Goal: Task Accomplishment & Management: Manage account settings

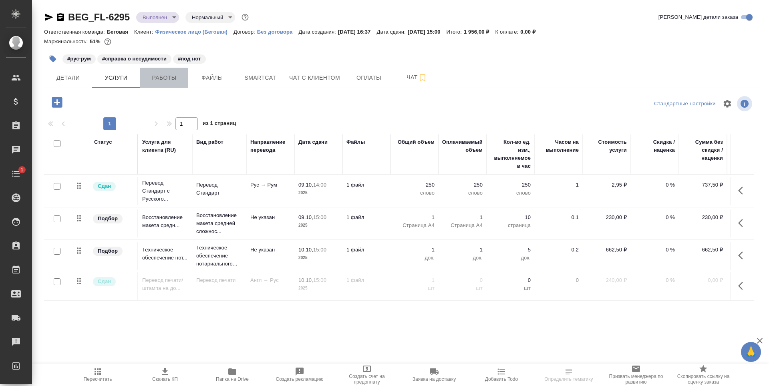
click at [150, 81] on span "Работы" at bounding box center [164, 78] width 38 height 10
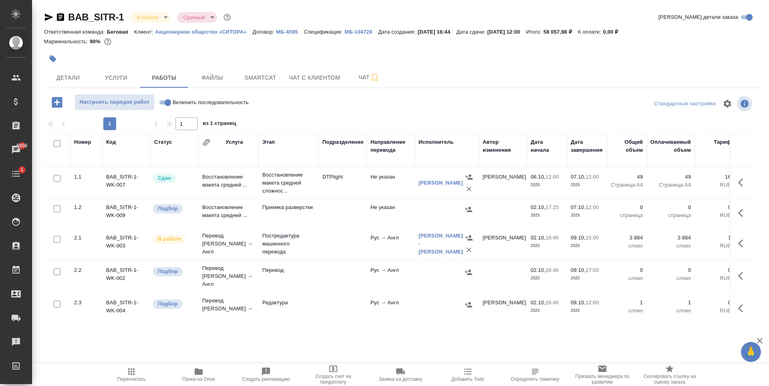
scroll to position [43, 0]
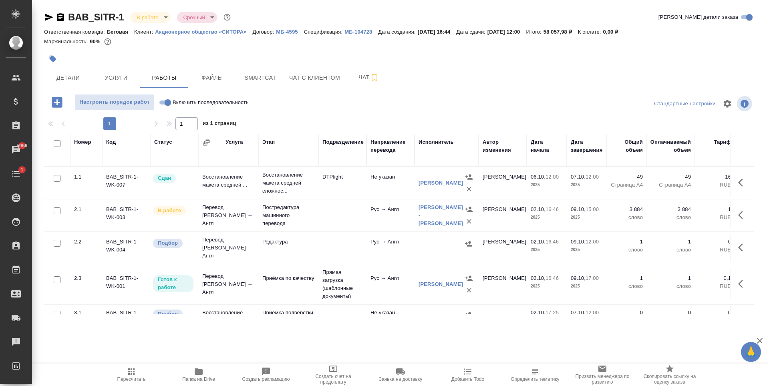
scroll to position [21, 0]
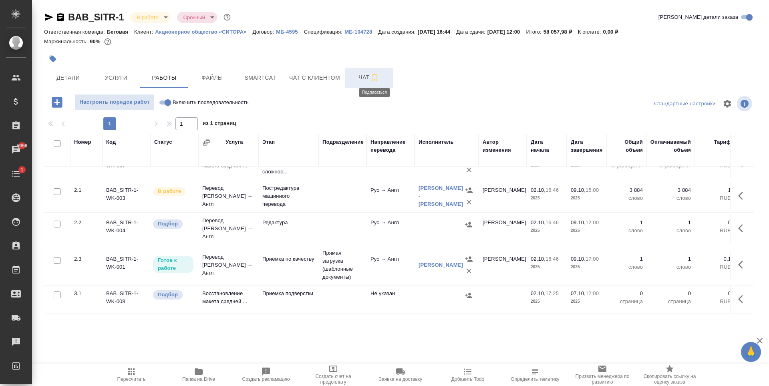
click at [377, 73] on icon "button" at bounding box center [375, 78] width 10 height 10
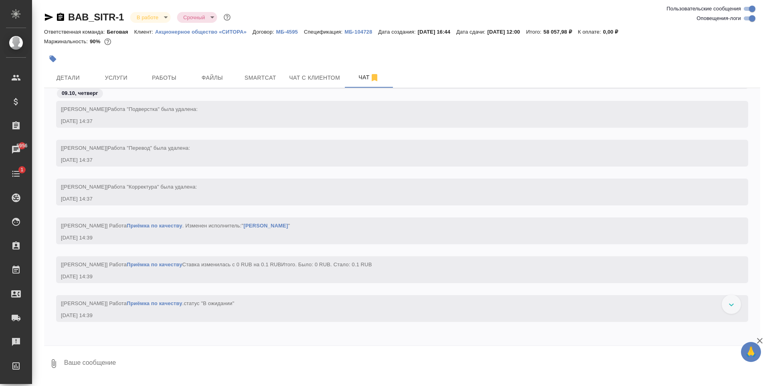
scroll to position [1476, 0]
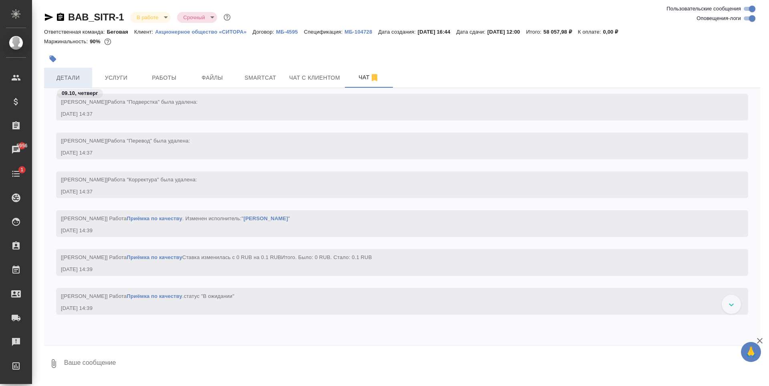
click at [90, 84] on button "Детали" at bounding box center [68, 78] width 48 height 20
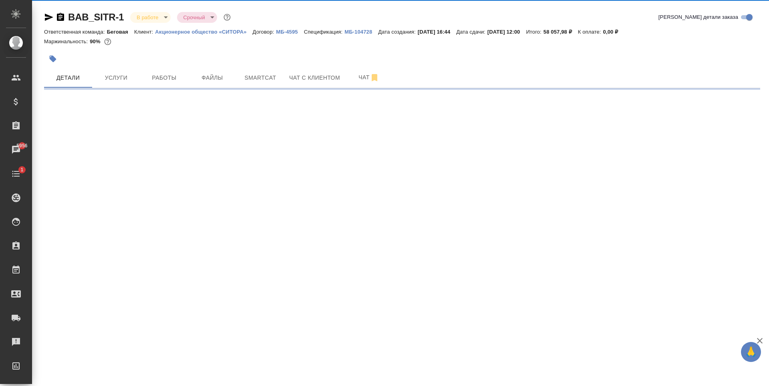
select select "RU"
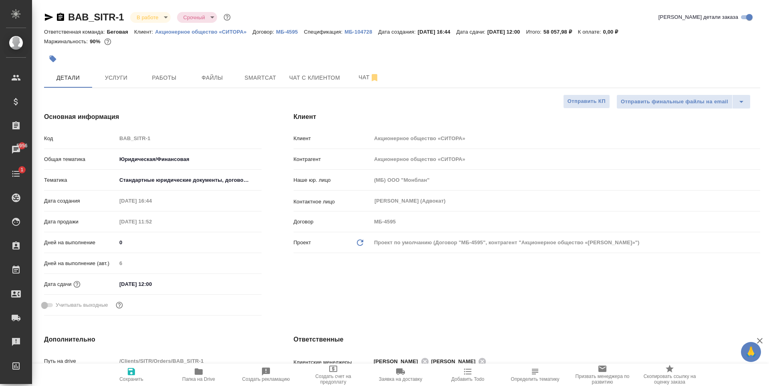
type textarea "x"
click at [130, 84] on button "Услуги" at bounding box center [116, 78] width 48 height 20
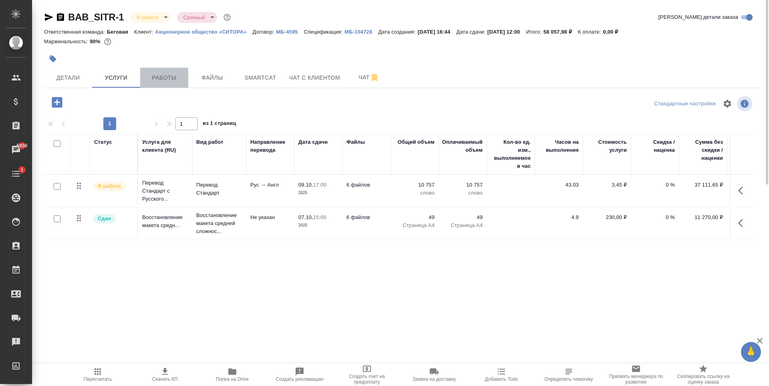
click at [180, 80] on span "Работы" at bounding box center [164, 78] width 38 height 10
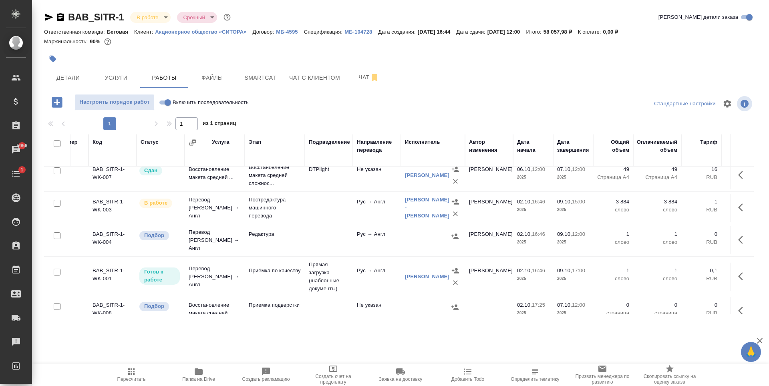
scroll to position [0, 14]
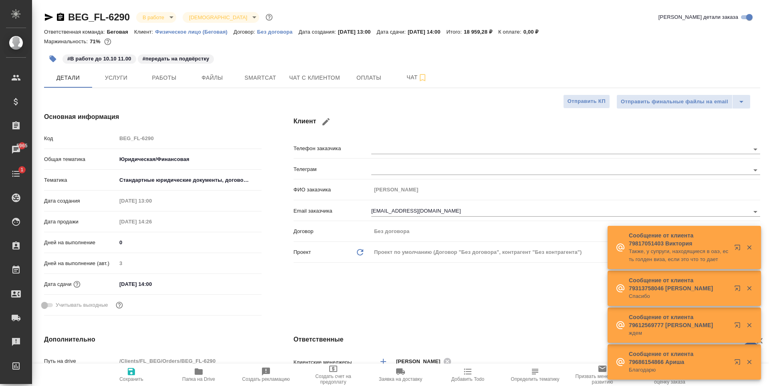
select select "RU"
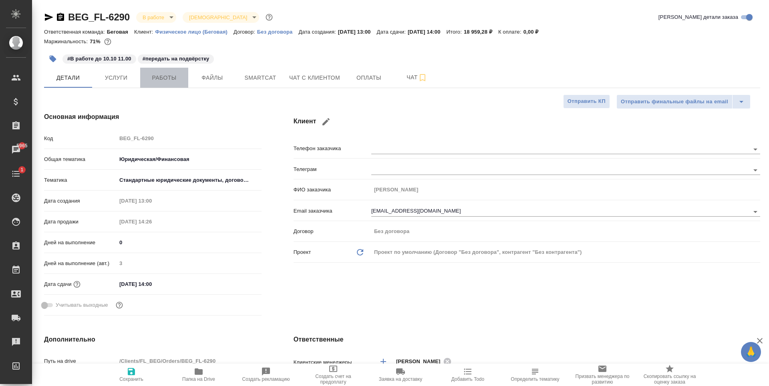
click at [175, 74] on span "Работы" at bounding box center [164, 78] width 38 height 10
